Goal: Information Seeking & Learning: Compare options

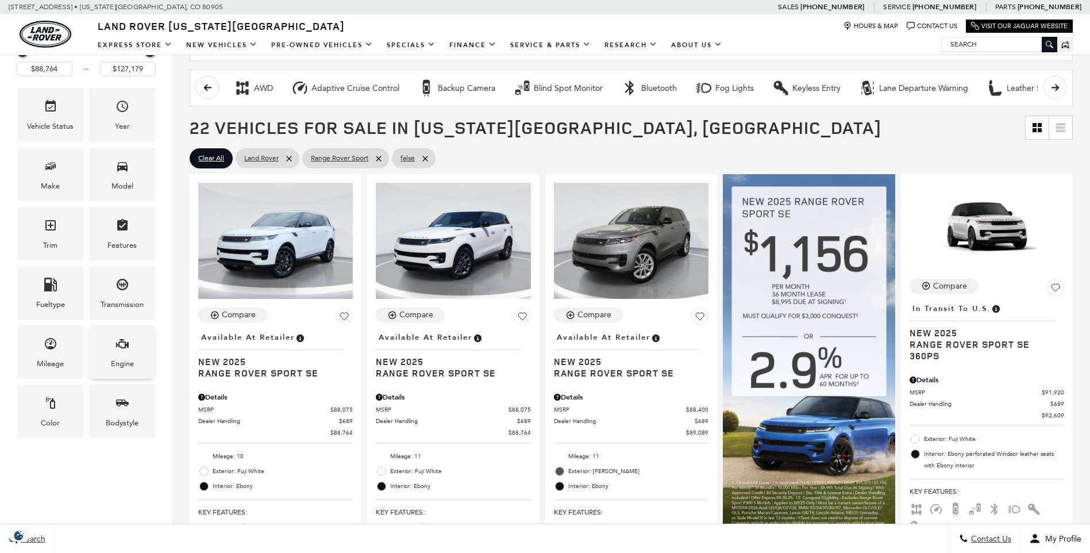
scroll to position [191, 0]
click at [118, 356] on span "Engine" at bounding box center [122, 346] width 14 height 24
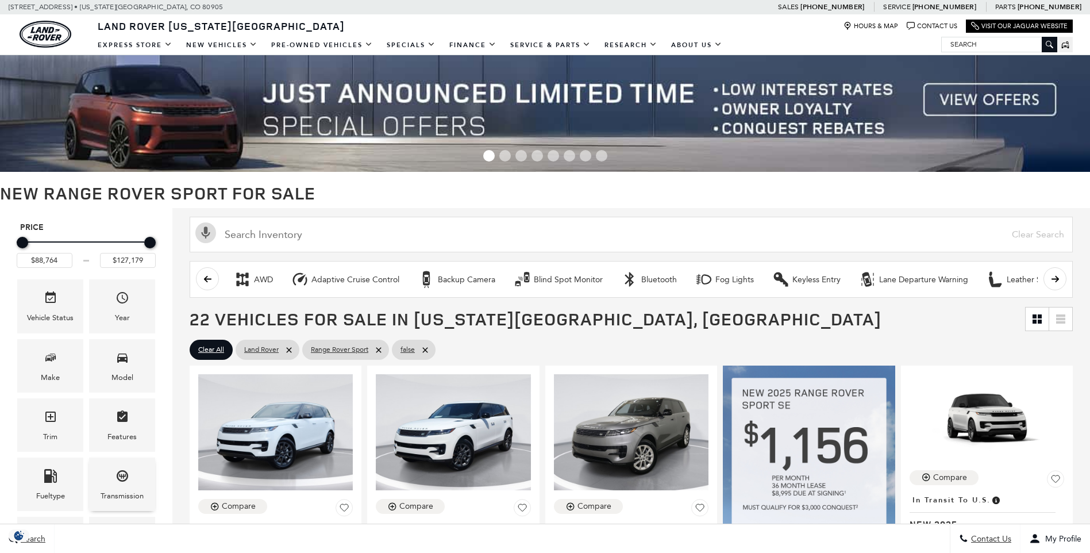
scroll to position [191, 0]
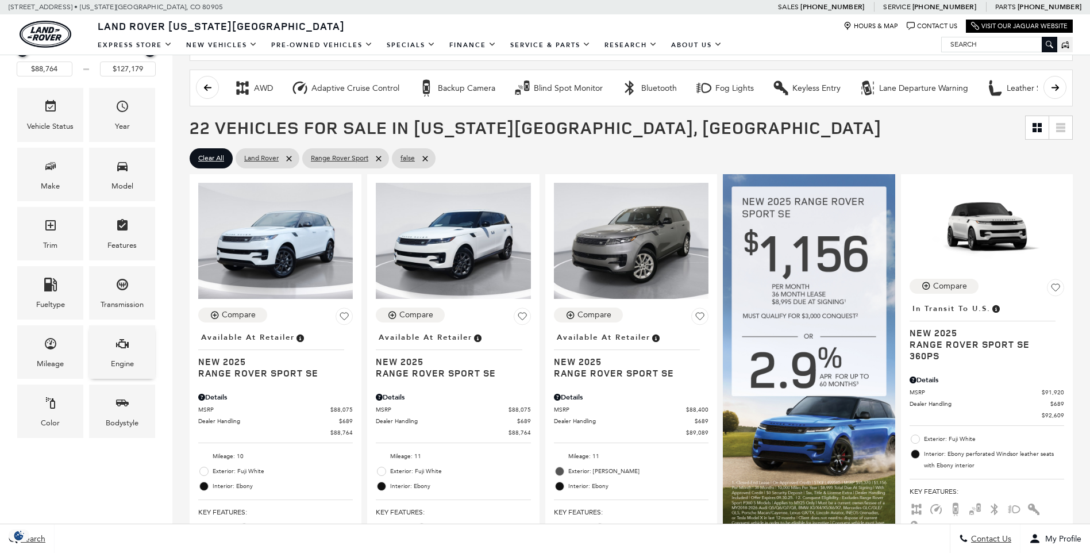
click at [118, 360] on div "Engine" at bounding box center [122, 363] width 23 height 13
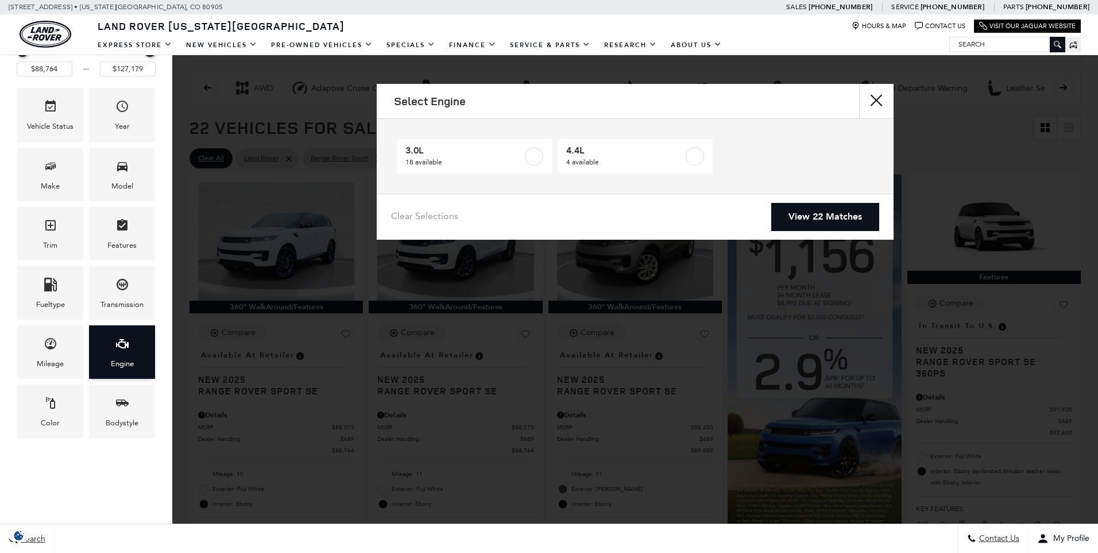
scroll to position [0, 0]
click at [698, 153] on label at bounding box center [695, 156] width 18 height 18
type input "$122,424"
checkbox input "true"
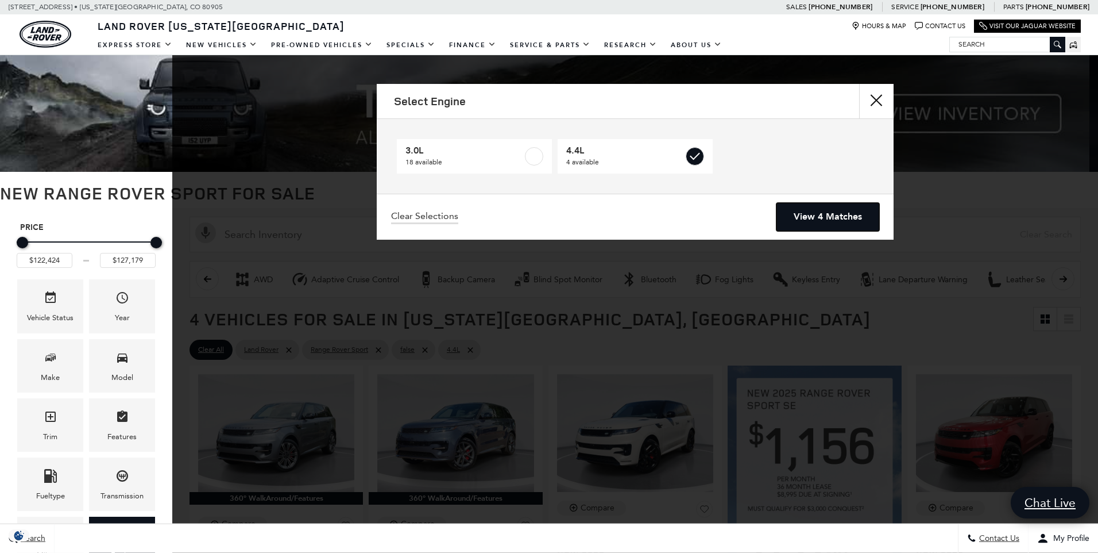
click at [812, 212] on link "View 4 Matches" at bounding box center [828, 217] width 103 height 28
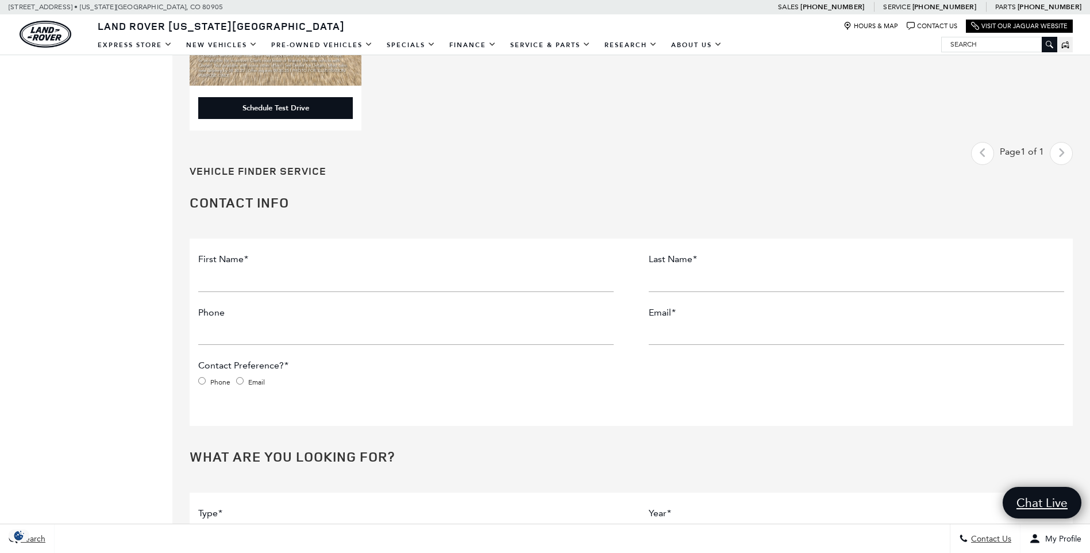
scroll to position [1149, 0]
